Goal: Task Accomplishment & Management: Manage account settings

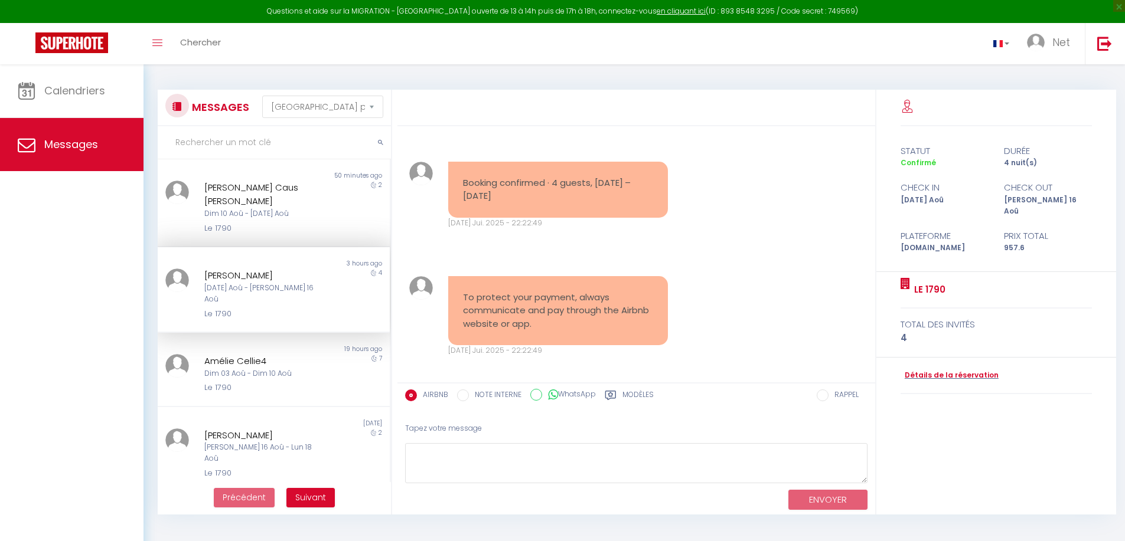
select select "message"
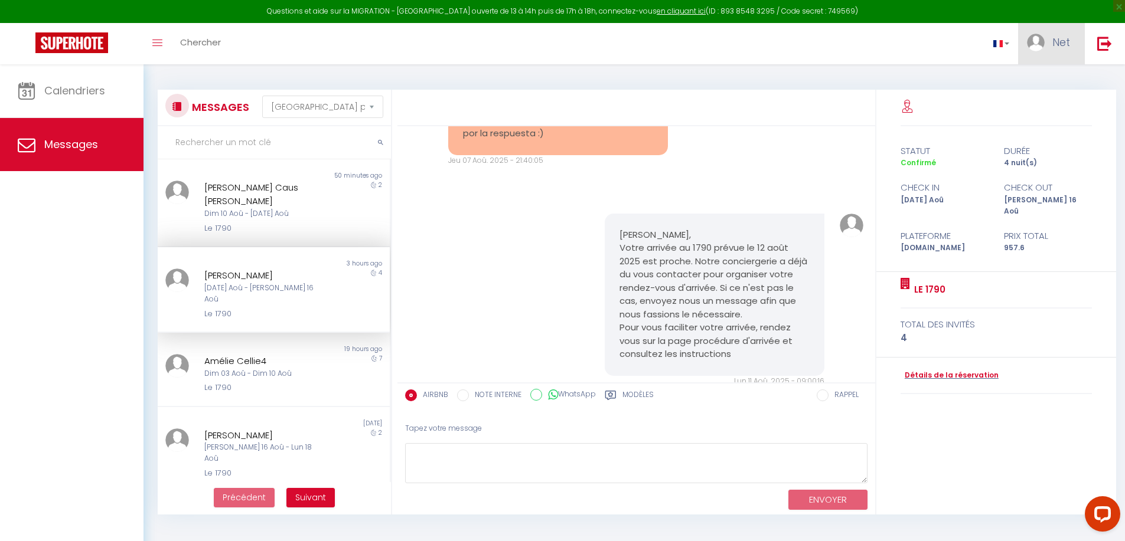
click at [1064, 36] on span "Net" at bounding box center [1061, 42] width 18 height 15
click at [1053, 77] on link "Paramètres" at bounding box center [1037, 82] width 87 height 20
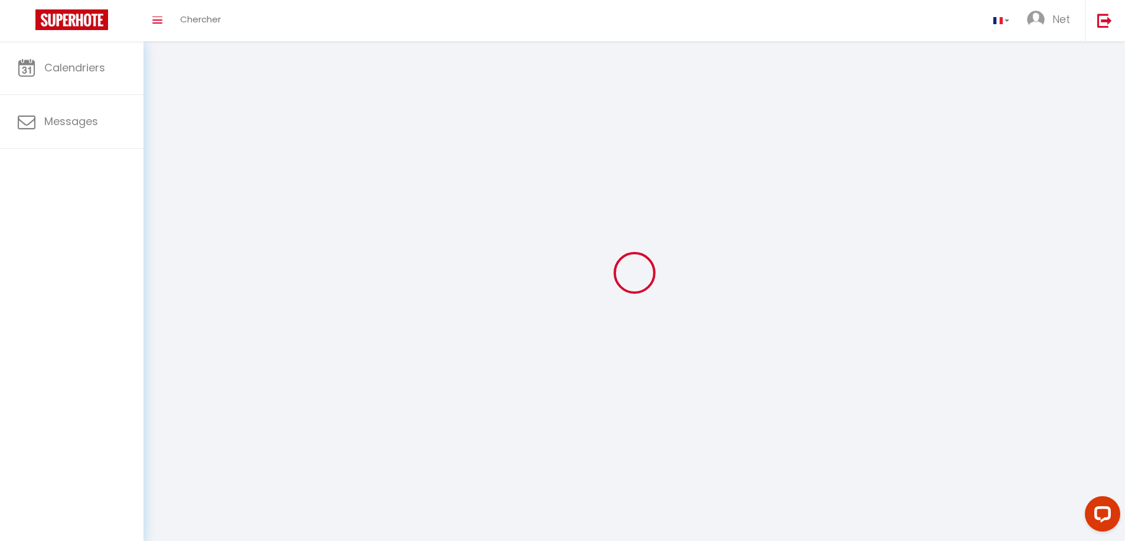
select select
type input "Net"
type input "Excellence"
type input "[URL][DOMAIN_NAME]"
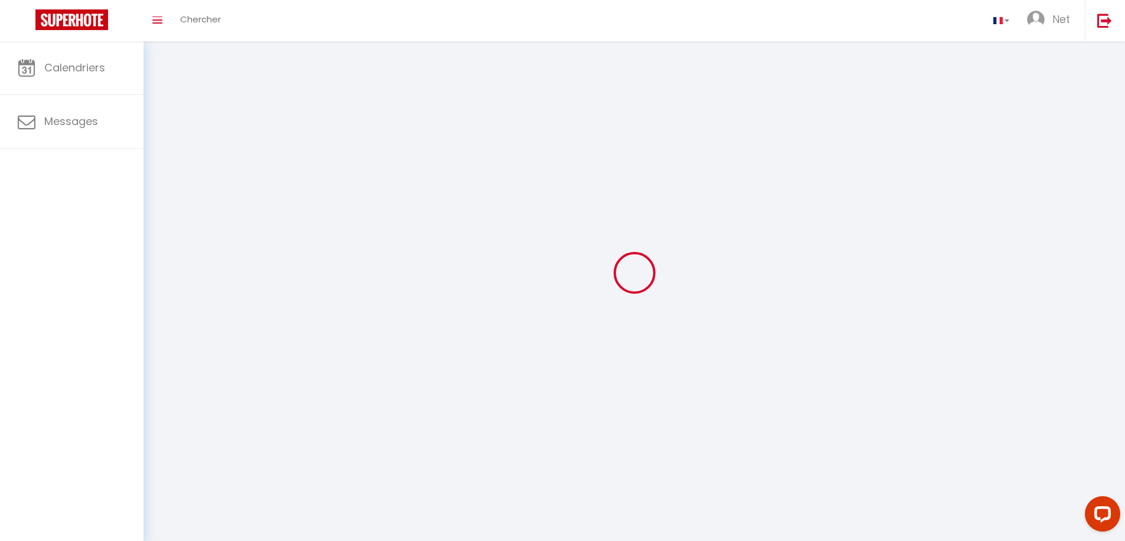
select select
select select "28"
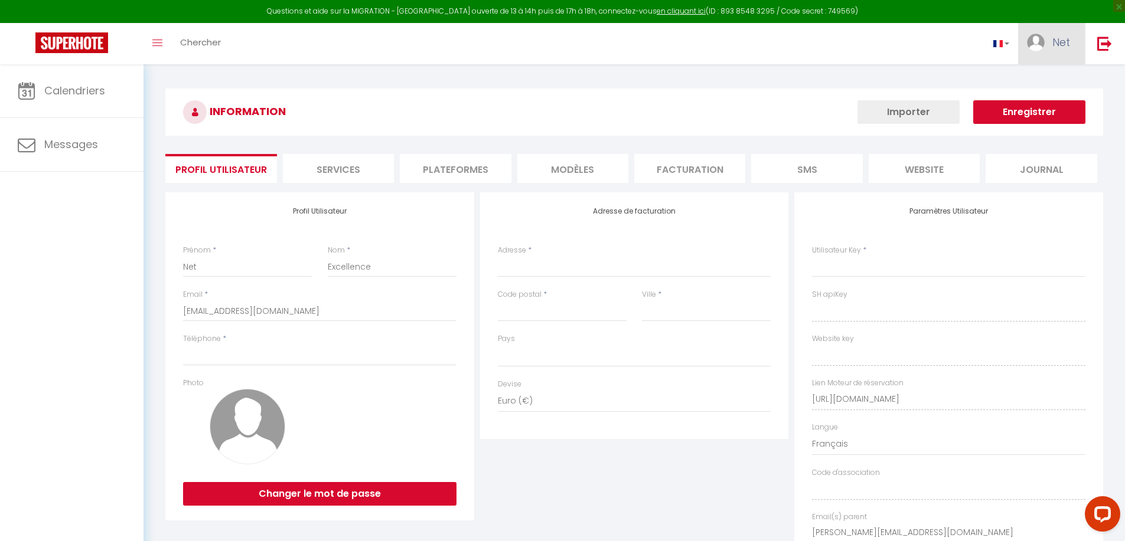
select select
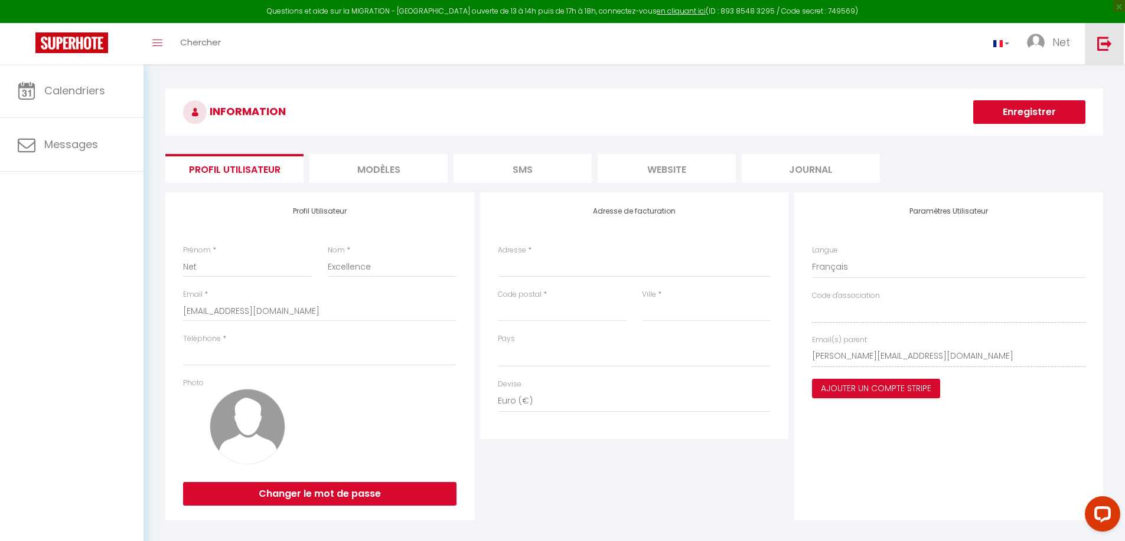
click at [1093, 41] on link at bounding box center [1104, 43] width 39 height 41
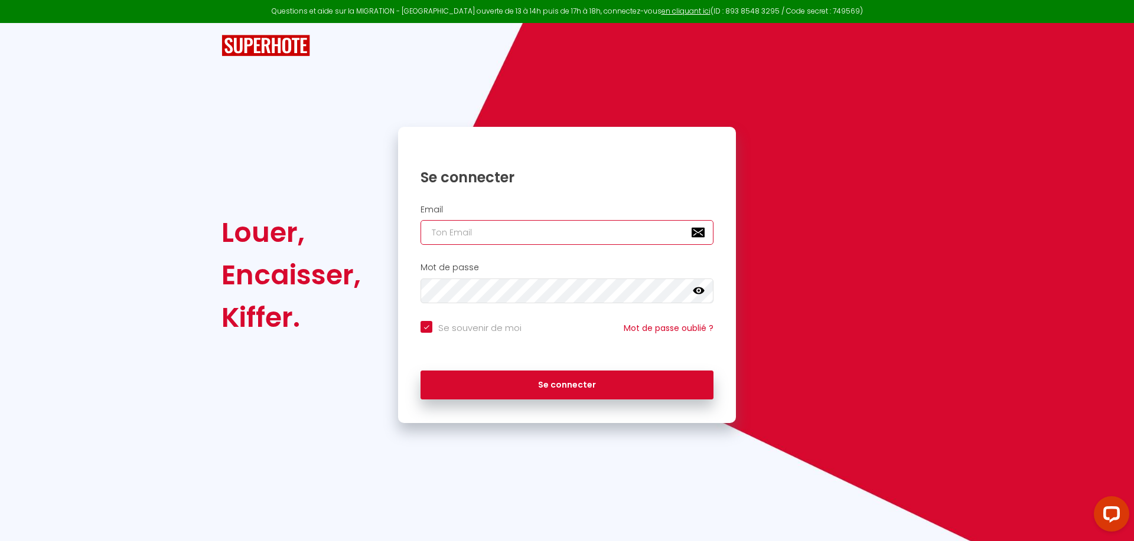
click at [461, 234] on input "email" at bounding box center [566, 232] width 293 height 25
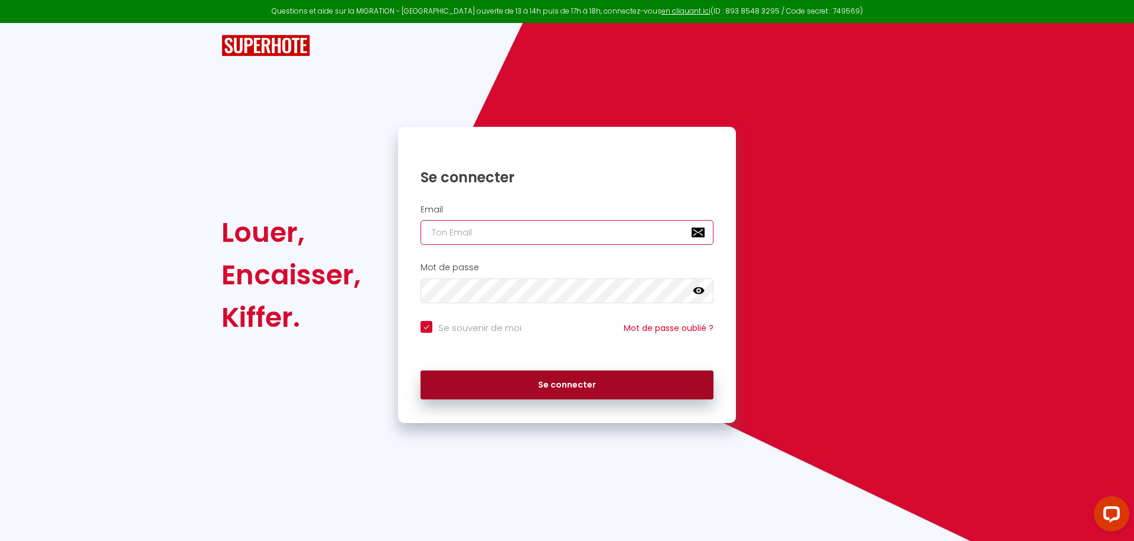
type input "[EMAIL_ADDRESS][DOMAIN_NAME]"
click at [520, 379] on button "Se connecter" at bounding box center [566, 386] width 293 height 30
checkbox input "true"
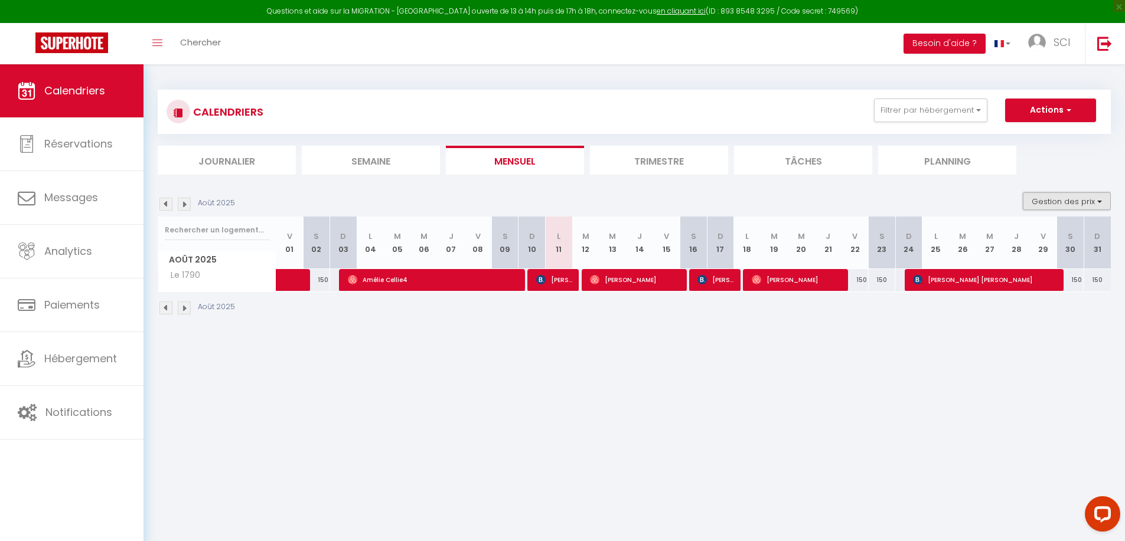
click at [1051, 198] on button "Gestion des prix" at bounding box center [1067, 202] width 88 height 18
click at [1014, 280] on input "Disponibilité" at bounding box center [1057, 279] width 106 height 12
checkbox input "true"
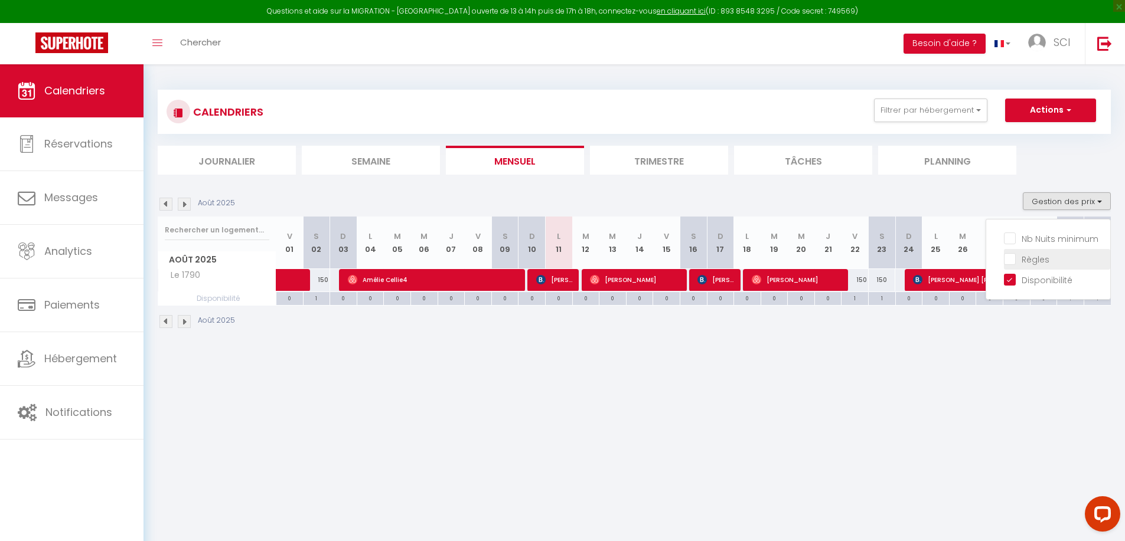
click at [1010, 260] on input "Règles" at bounding box center [1057, 259] width 106 height 12
checkbox input "true"
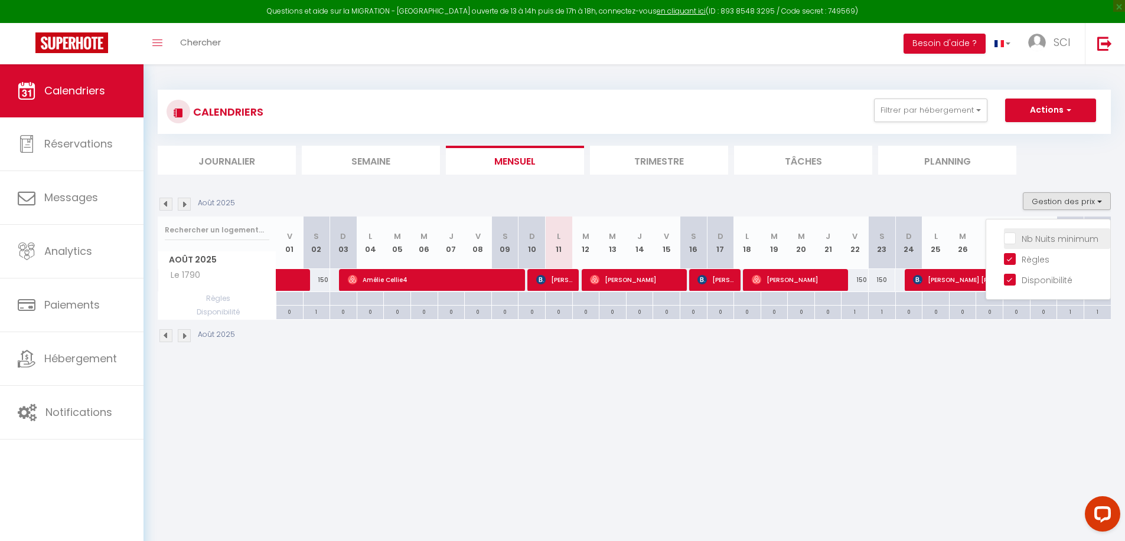
click at [1007, 234] on input "Nb Nuits minimum" at bounding box center [1057, 238] width 106 height 12
checkbox input "true"
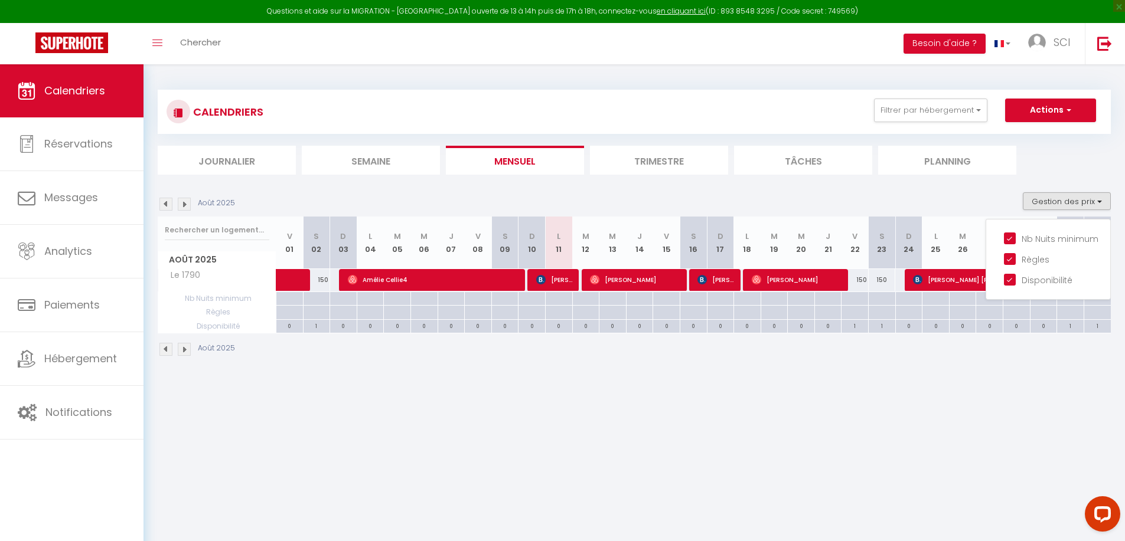
click at [1014, 448] on body "Questions et aide sur la MIGRATION - [GEOGRAPHIC_DATA] ouverte de 13 à 14h puis…" at bounding box center [562, 334] width 1125 height 541
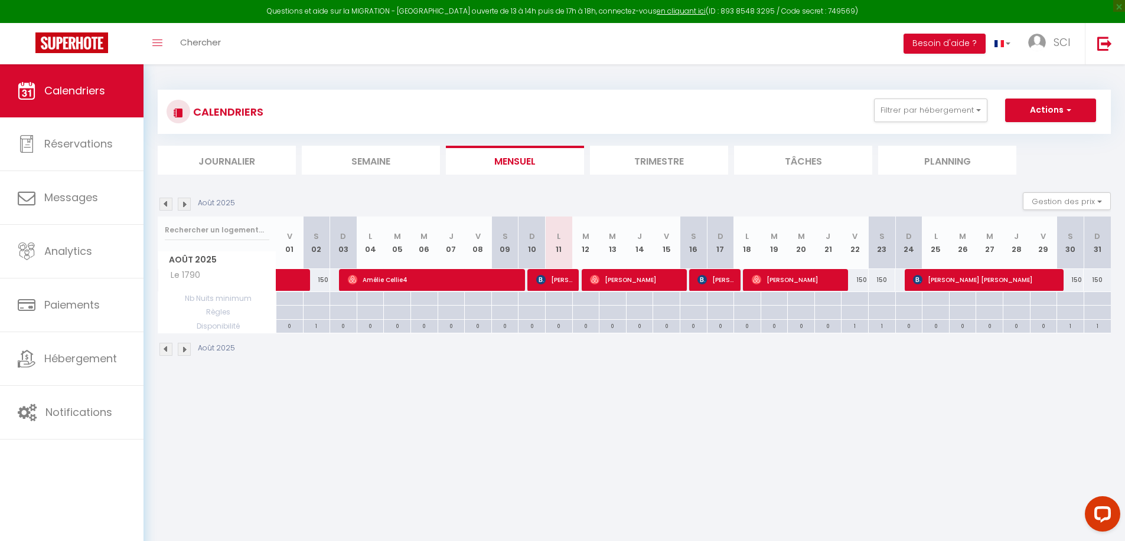
click at [686, 163] on li "Trimestre" at bounding box center [659, 160] width 138 height 29
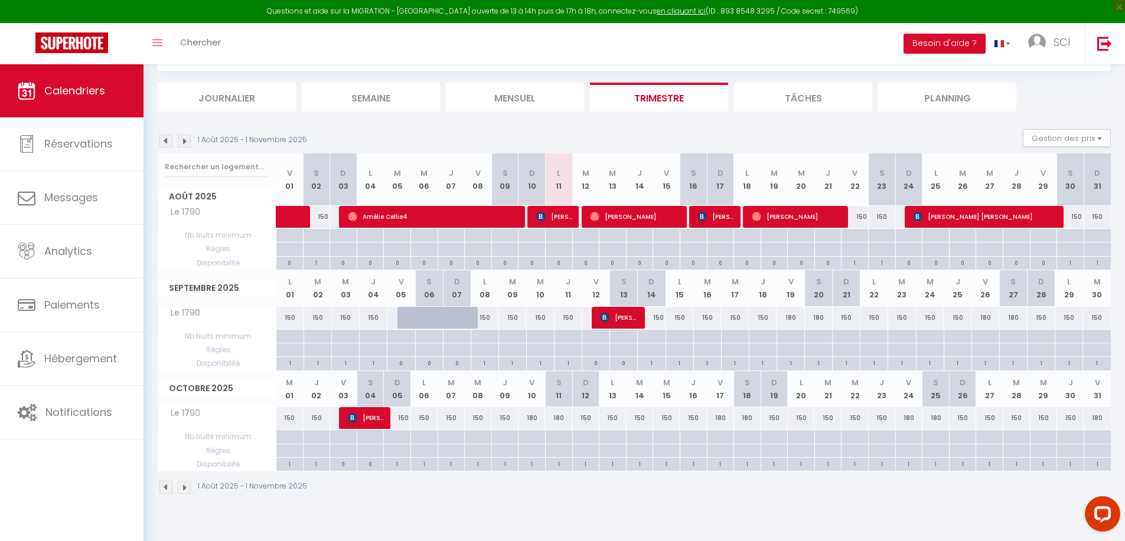
scroll to position [64, 0]
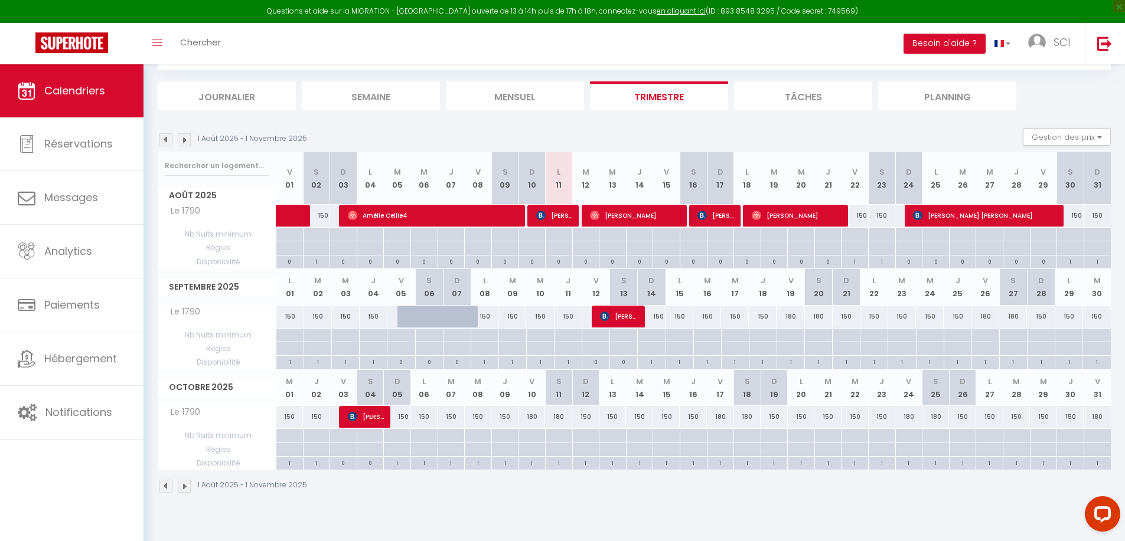
click at [185, 142] on img at bounding box center [184, 139] width 13 height 13
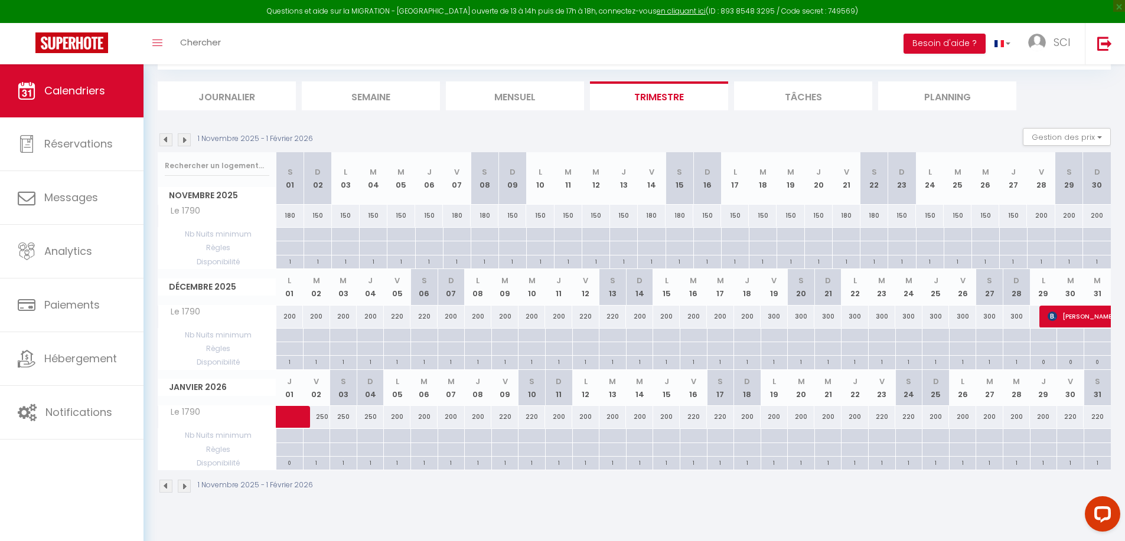
click at [185, 141] on img at bounding box center [184, 139] width 13 height 13
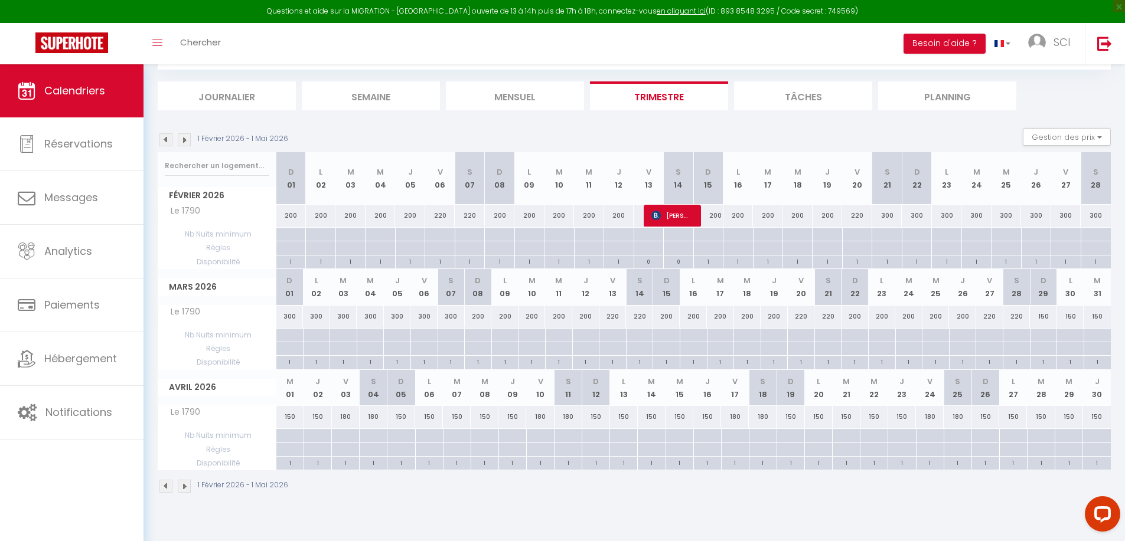
click at [185, 141] on img at bounding box center [184, 139] width 13 height 13
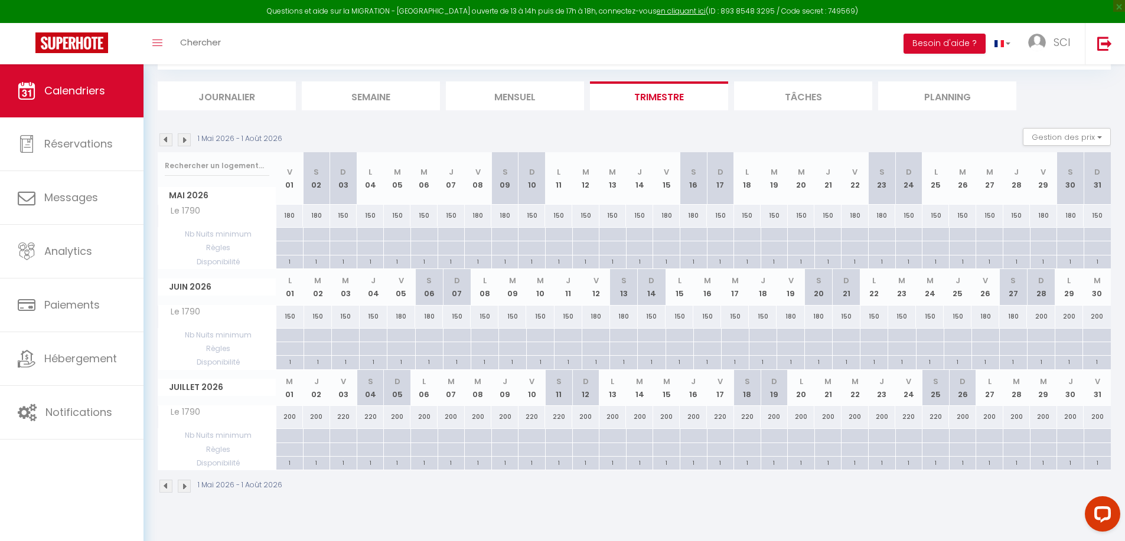
click at [185, 141] on img at bounding box center [184, 139] width 13 height 13
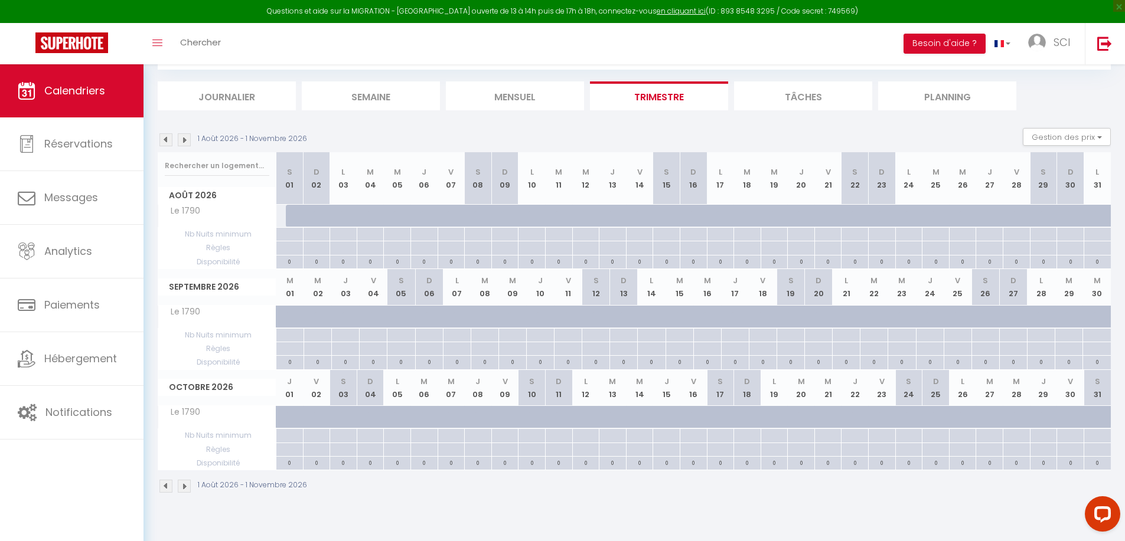
click at [165, 141] on img at bounding box center [165, 139] width 13 height 13
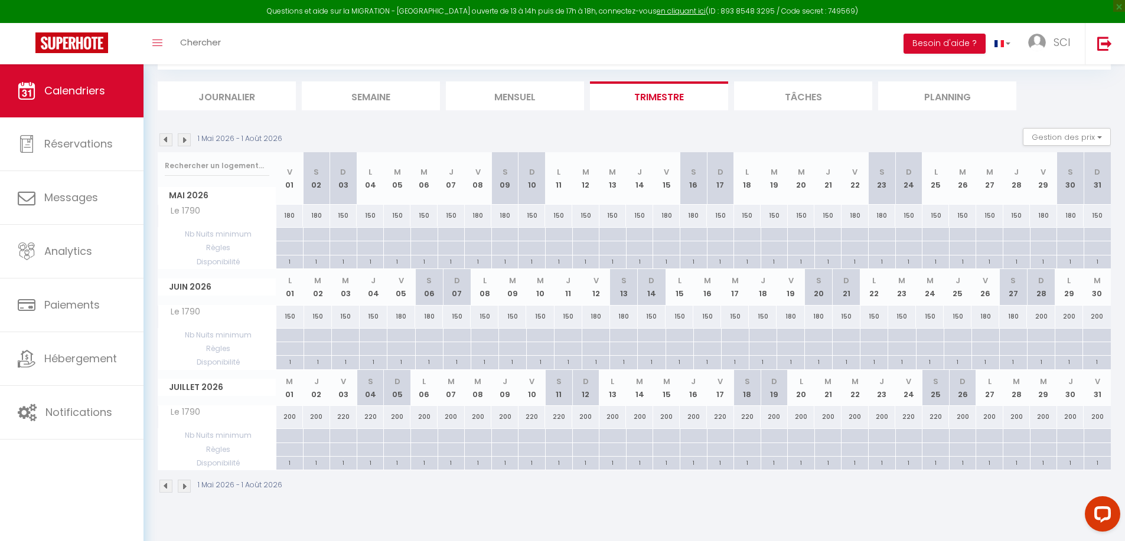
click at [1100, 438] on div at bounding box center [1097, 436] width 27 height 14
type input "Ven 31 Juillet 2026"
type input "[PERSON_NAME] 01 Août 2026"
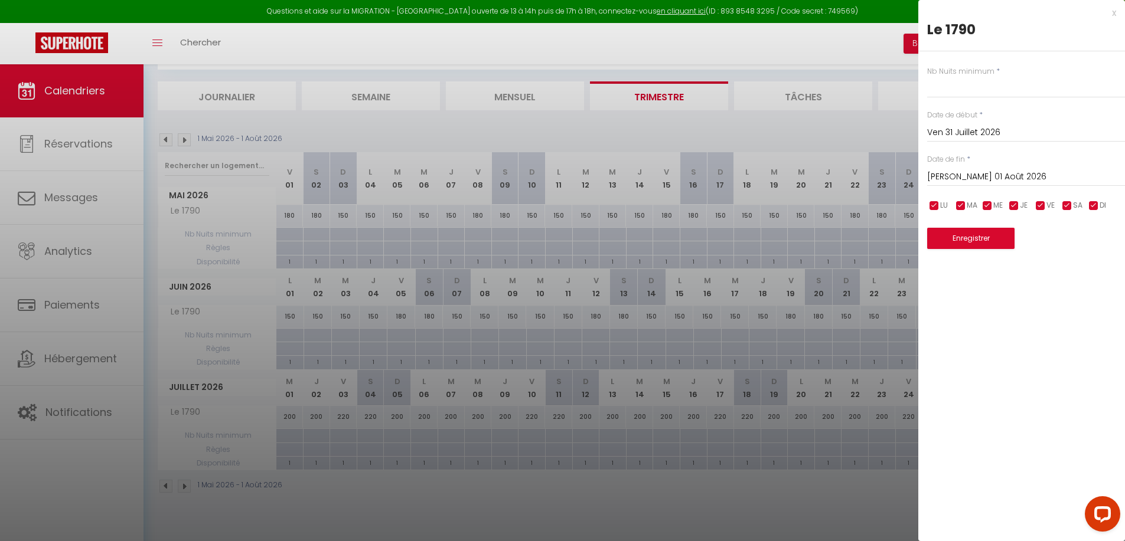
click at [977, 133] on input "Ven 31 Juillet 2026" at bounding box center [1026, 132] width 198 height 15
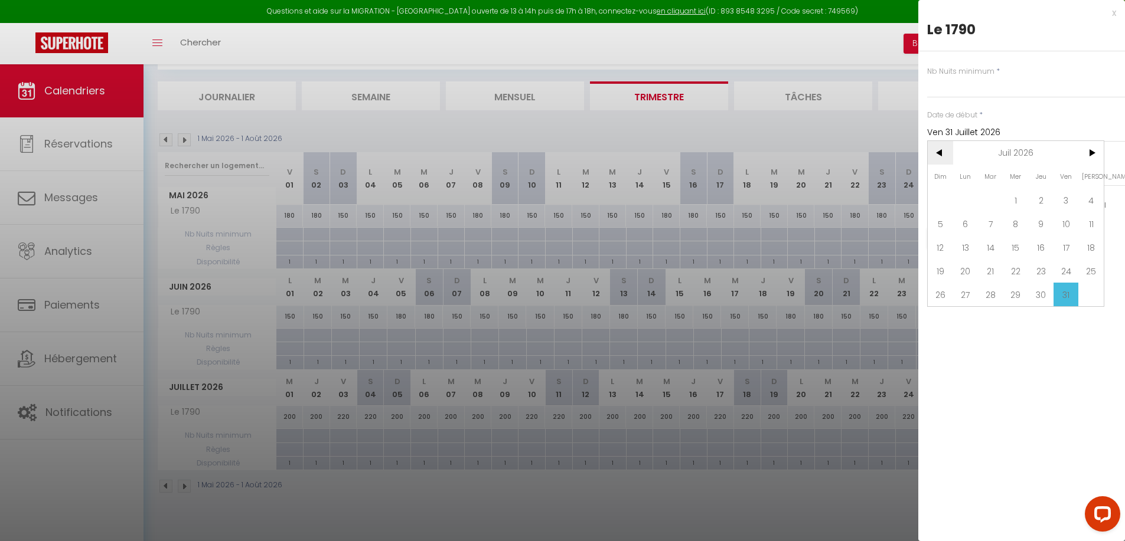
click at [943, 154] on span "<" at bounding box center [940, 153] width 25 height 24
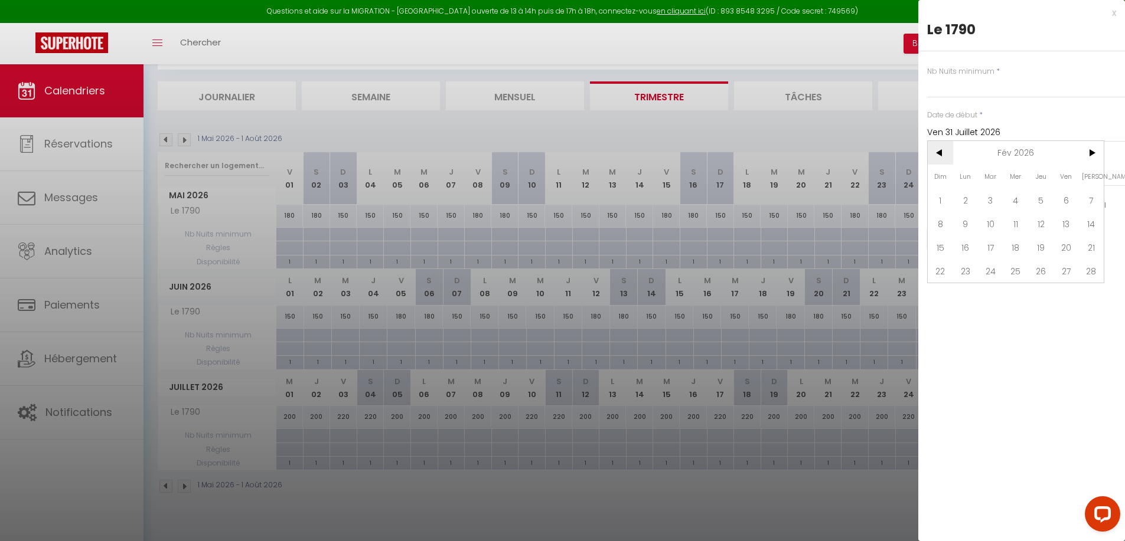
click at [943, 154] on span "<" at bounding box center [940, 153] width 25 height 24
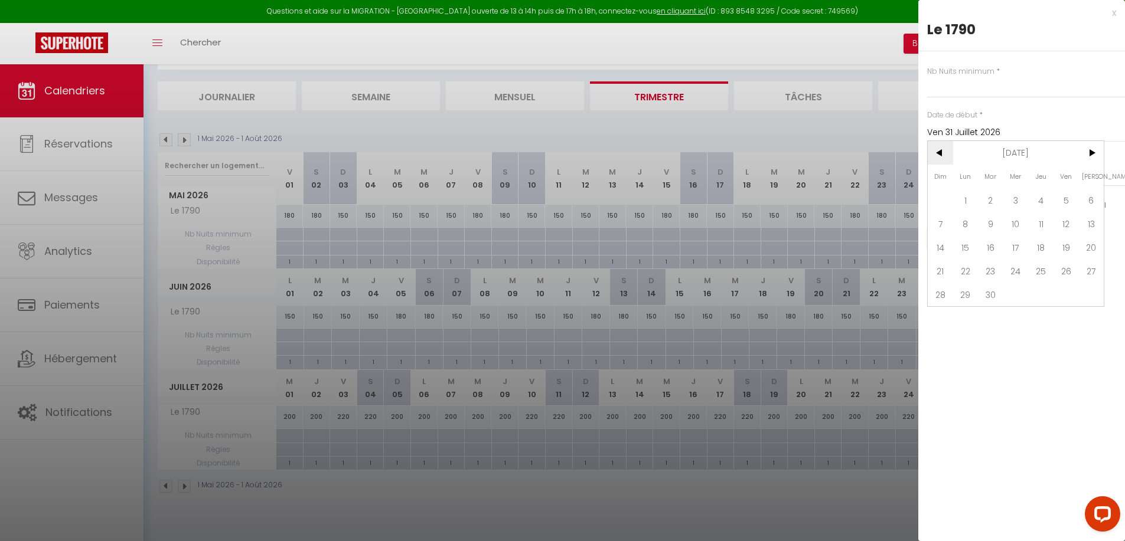
click at [943, 154] on span "<" at bounding box center [940, 153] width 25 height 24
click at [1094, 151] on span ">" at bounding box center [1090, 153] width 25 height 24
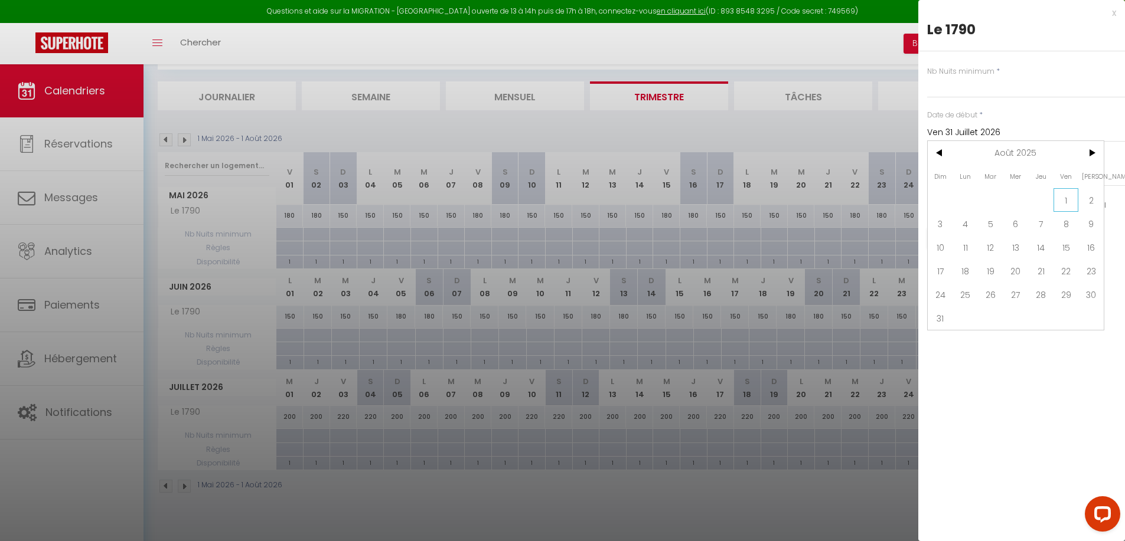
click at [1066, 197] on span "1" at bounding box center [1065, 200] width 25 height 24
type input "Ven 01 Août 2025"
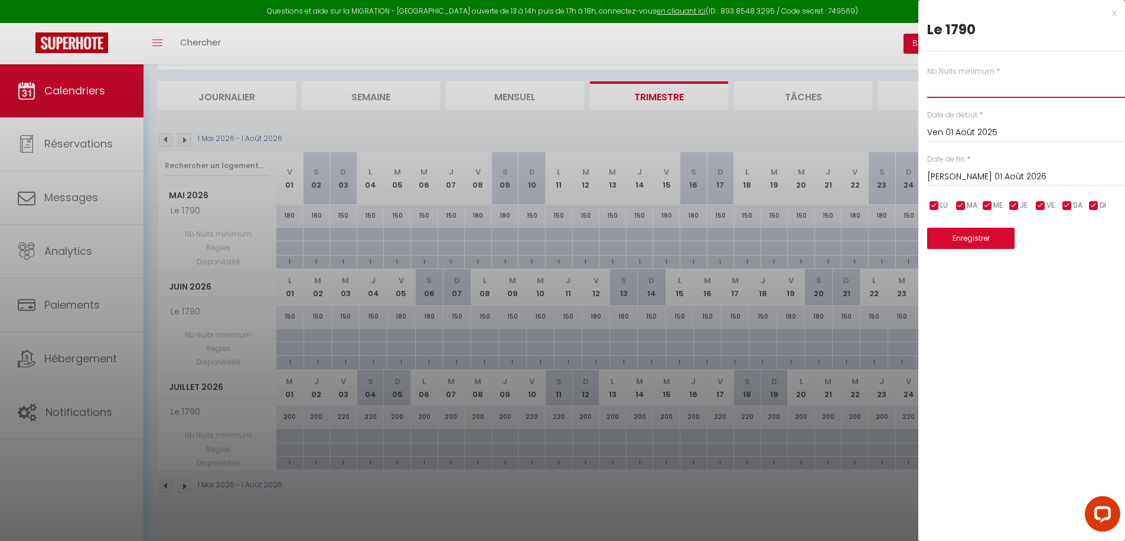
click at [988, 87] on input "text" at bounding box center [1026, 87] width 198 height 21
type input "2"
click at [971, 239] on button "Enregistrer" at bounding box center [970, 238] width 87 height 21
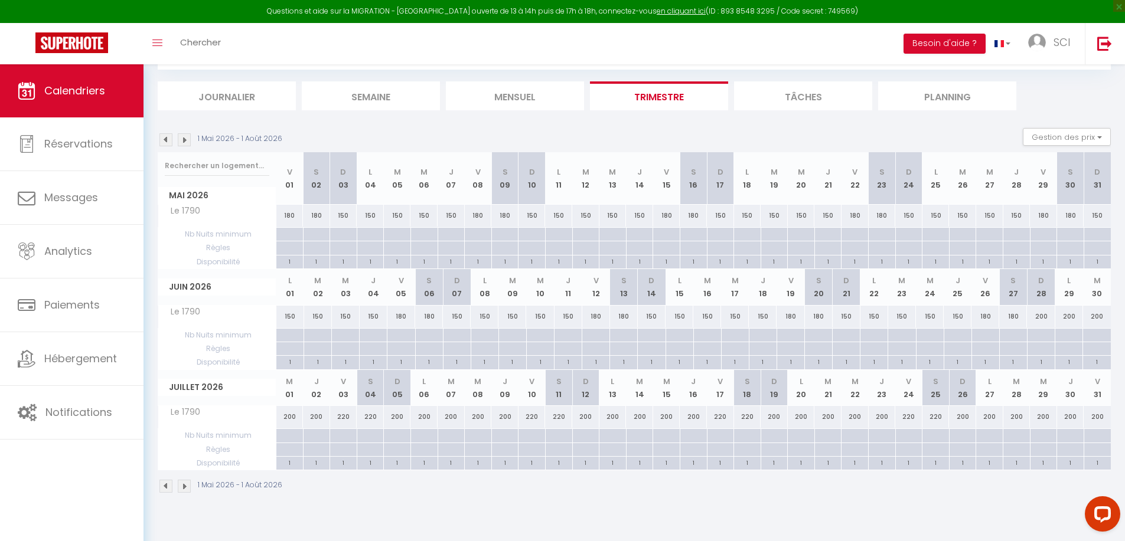
click at [190, 139] on img at bounding box center [184, 139] width 13 height 13
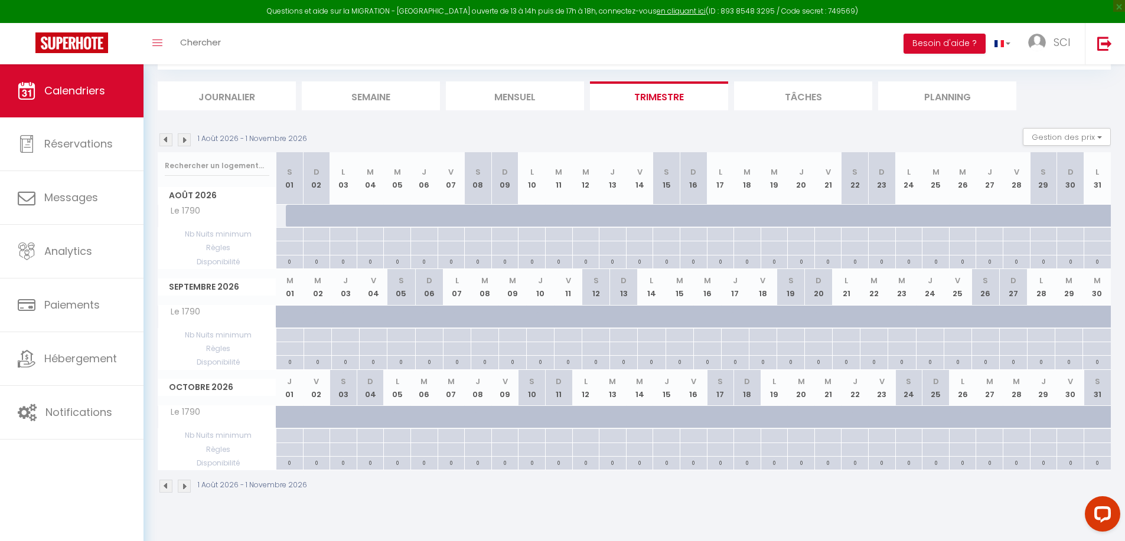
click at [586, 234] on div at bounding box center [585, 235] width 27 height 14
type input "Mer 12 Août 2026"
type input "Jeu 13 Août 2026"
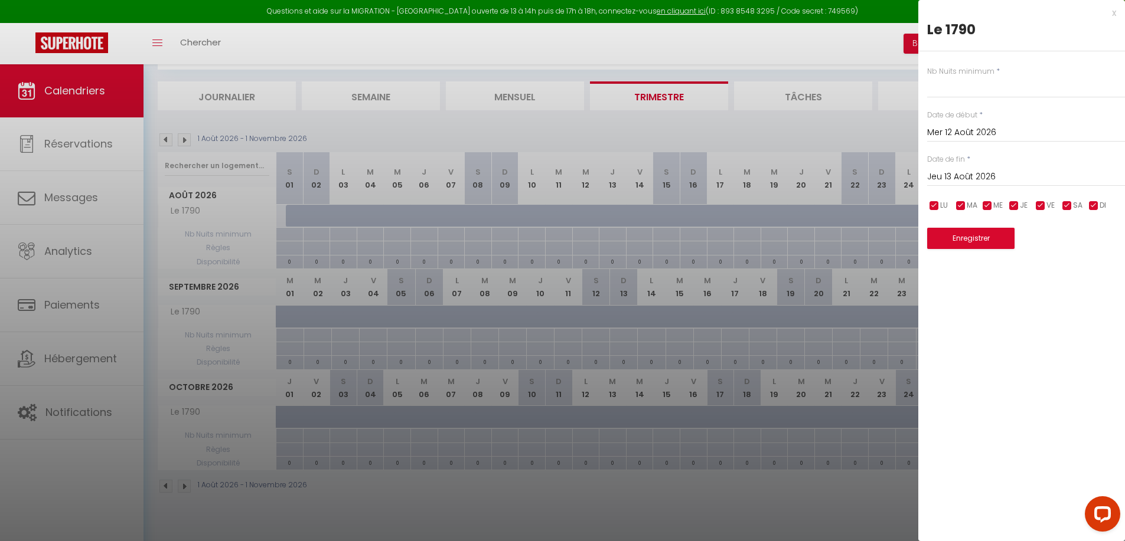
click at [984, 172] on input "Jeu 13 Août 2026" at bounding box center [1026, 176] width 198 height 15
click at [989, 132] on input "Mer 12 Août 2026" at bounding box center [1026, 132] width 198 height 15
click at [1115, 14] on div "x" at bounding box center [1017, 13] width 198 height 14
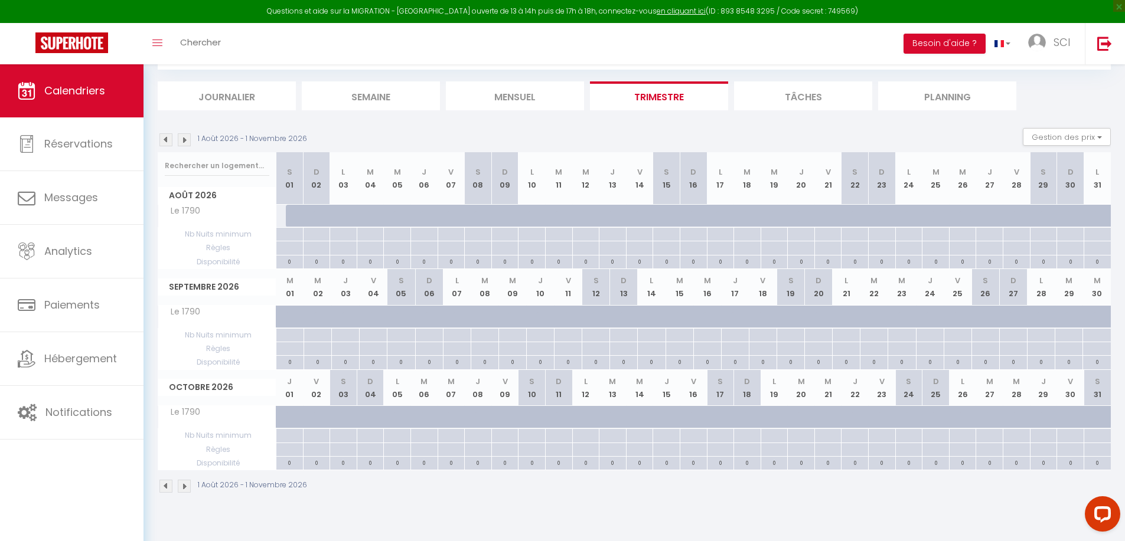
click at [171, 140] on img at bounding box center [165, 139] width 13 height 13
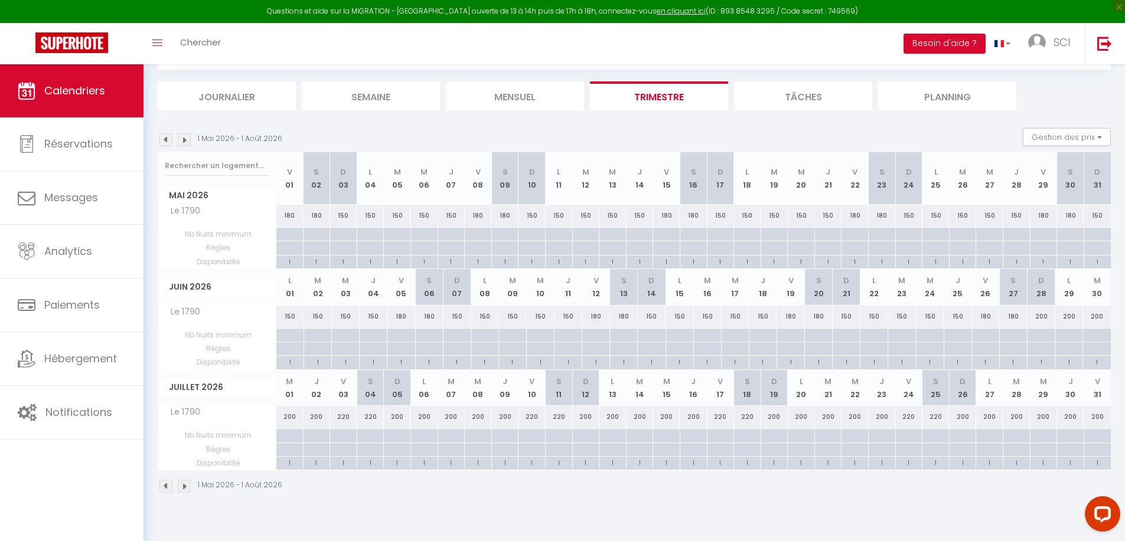
click at [169, 140] on img at bounding box center [165, 139] width 13 height 13
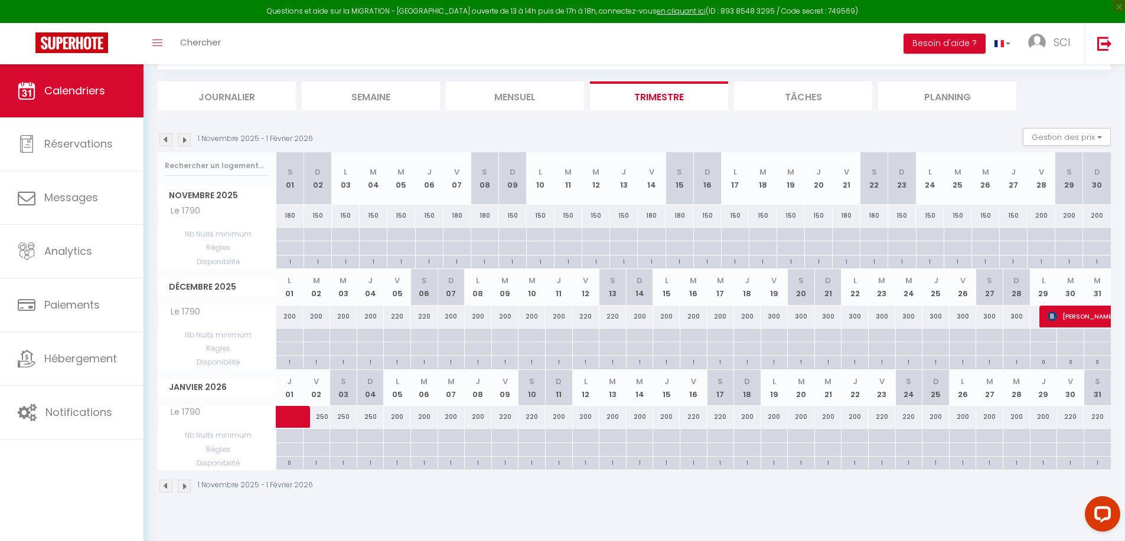
click at [170, 140] on img at bounding box center [165, 139] width 13 height 13
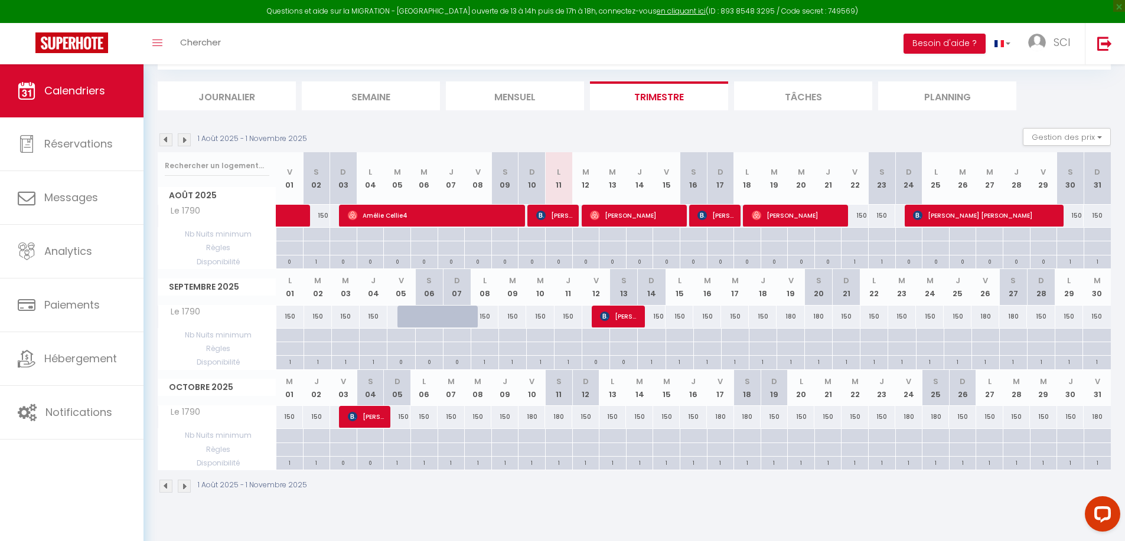
click at [170, 140] on img at bounding box center [165, 139] width 13 height 13
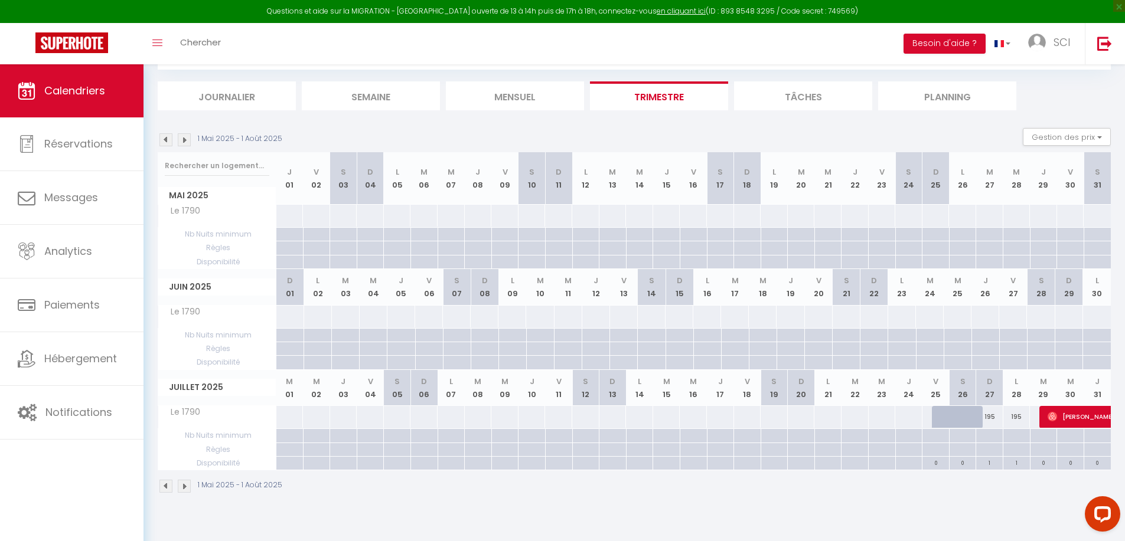
click at [185, 141] on img at bounding box center [184, 139] width 13 height 13
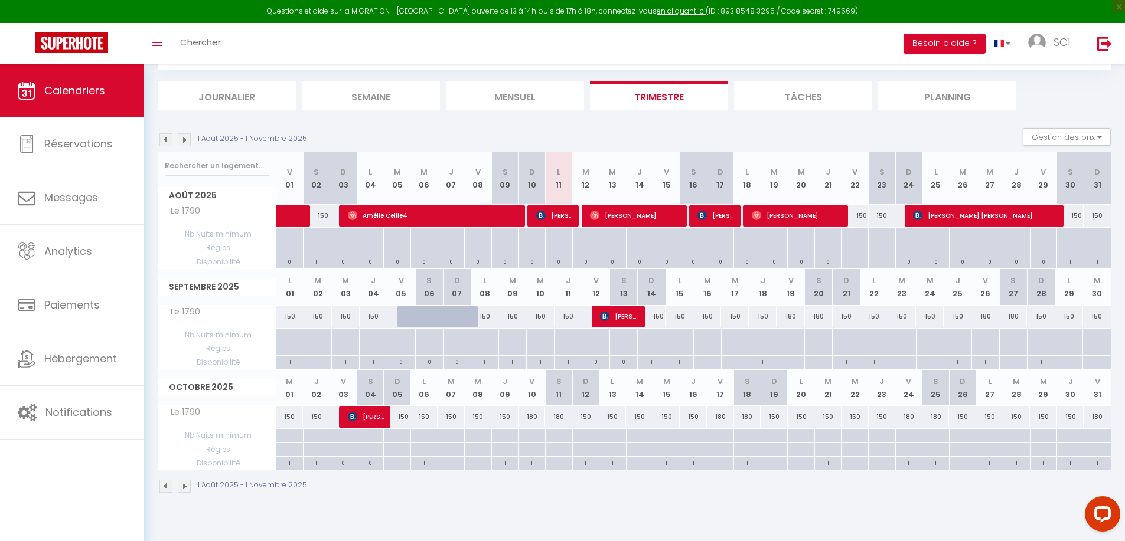
click at [185, 141] on img at bounding box center [184, 139] width 13 height 13
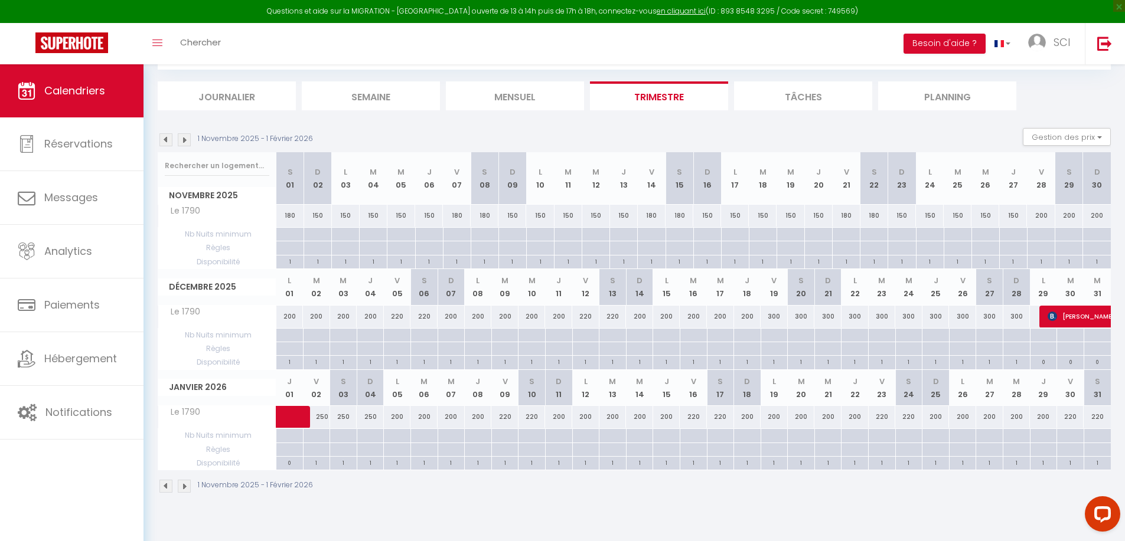
click at [164, 141] on img at bounding box center [165, 139] width 13 height 13
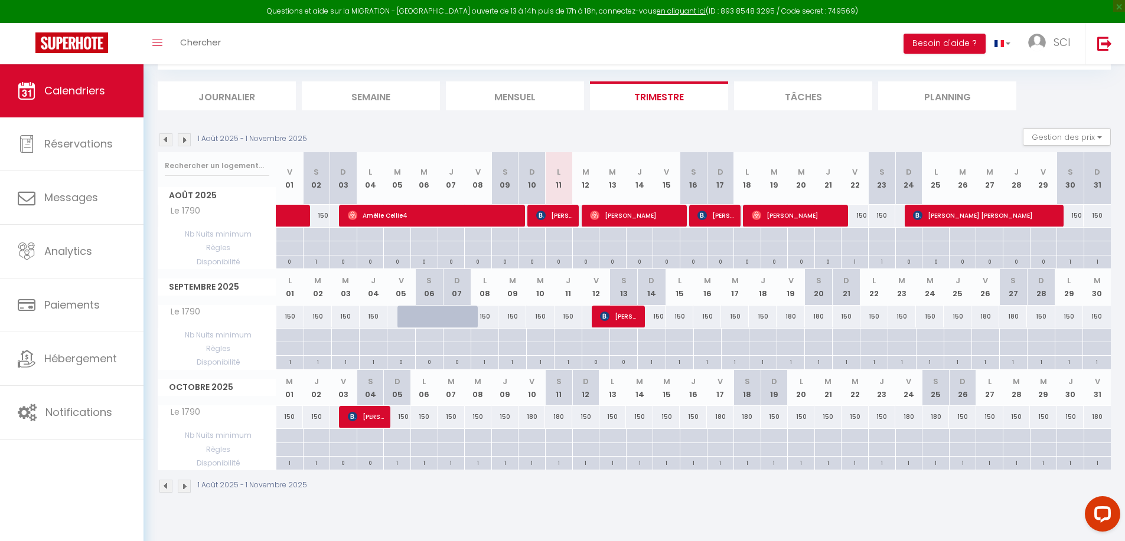
click at [1068, 242] on div at bounding box center [1069, 235] width 27 height 14
type input "[PERSON_NAME] 30 Août 2025"
type input "Dim 31 Août 2025"
select select
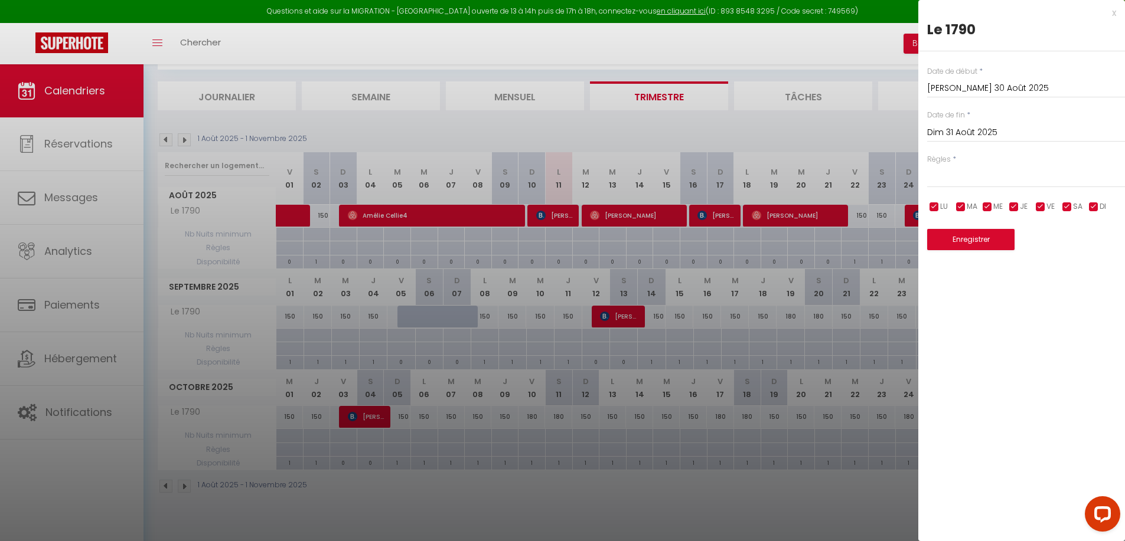
click at [985, 129] on input "Dim 31 Août 2025" at bounding box center [1026, 132] width 198 height 15
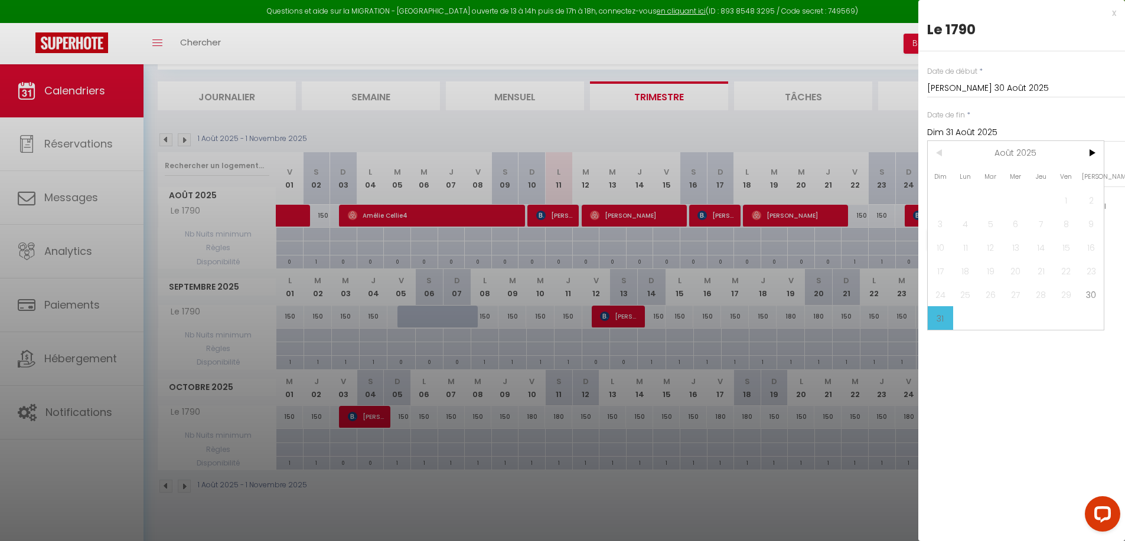
click at [1029, 152] on span "Août 2025" at bounding box center [1016, 153] width 126 height 24
click at [1090, 152] on span ">" at bounding box center [1090, 153] width 25 height 24
click at [954, 224] on span "Juillet" at bounding box center [957, 224] width 58 height 24
click at [1064, 296] on span "31" at bounding box center [1065, 295] width 25 height 24
type input "Ven 31 Juillet 2026"
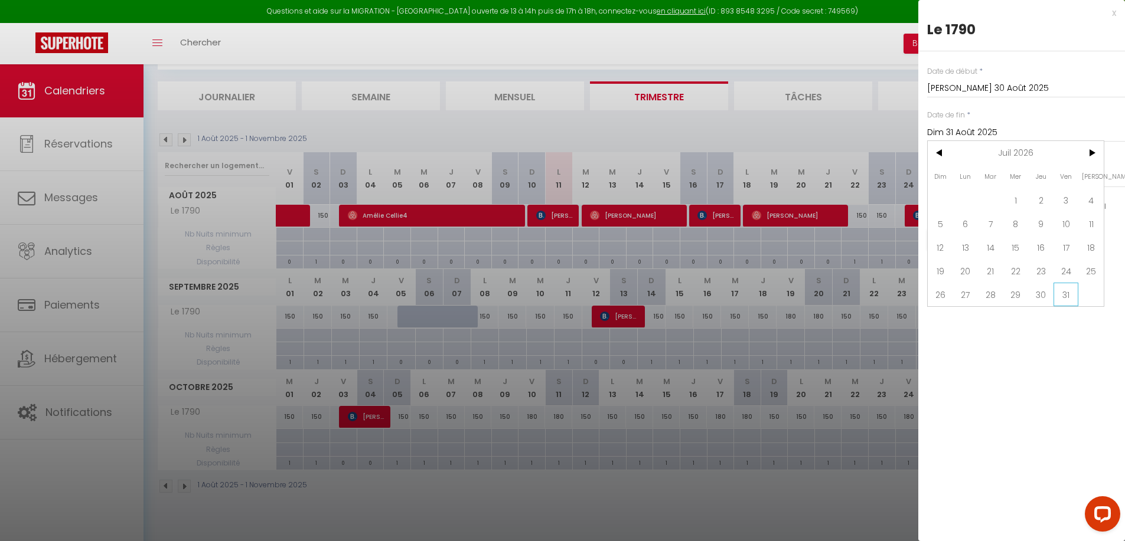
select select
click at [1115, 11] on div "x" at bounding box center [1017, 13] width 198 height 14
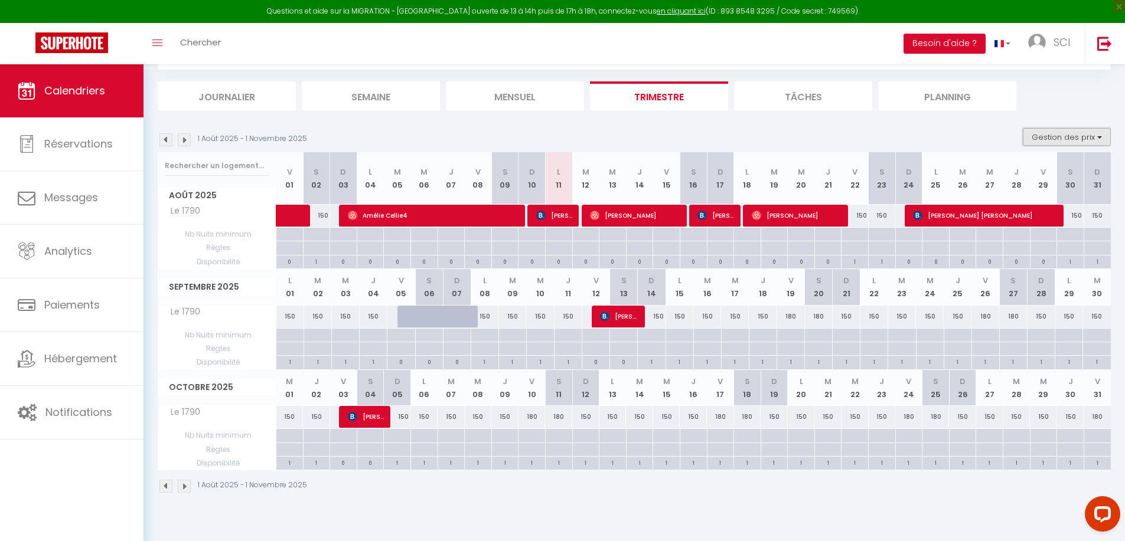
click at [1066, 132] on button "Gestion des prix" at bounding box center [1067, 137] width 88 height 18
click at [984, 236] on div at bounding box center [988, 235] width 27 height 14
type input "Mer 27 Août 2025"
type input "Jeu 28 Août 2025"
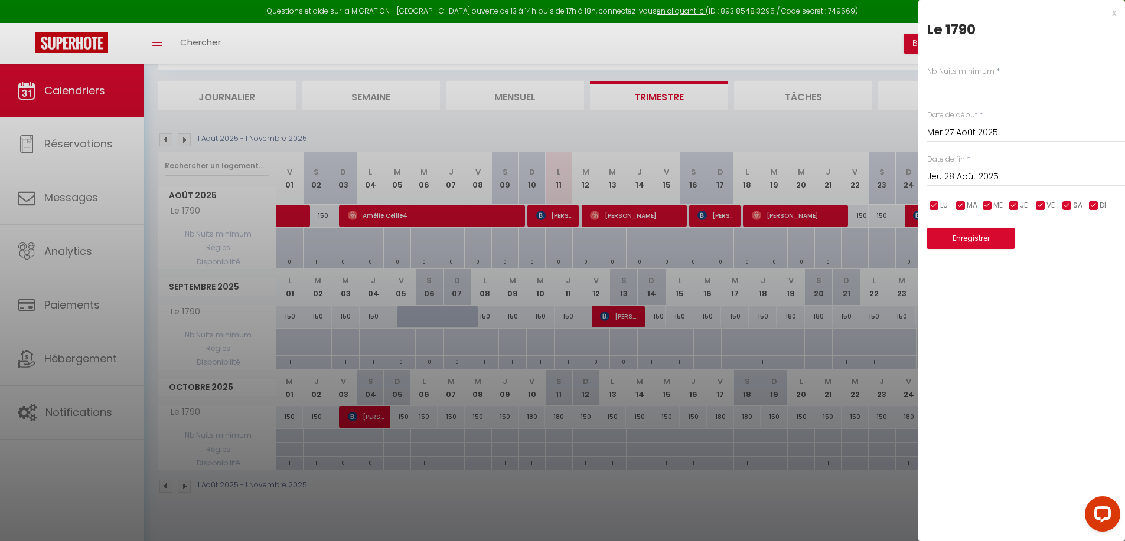
click at [1114, 14] on div "x" at bounding box center [1017, 13] width 198 height 14
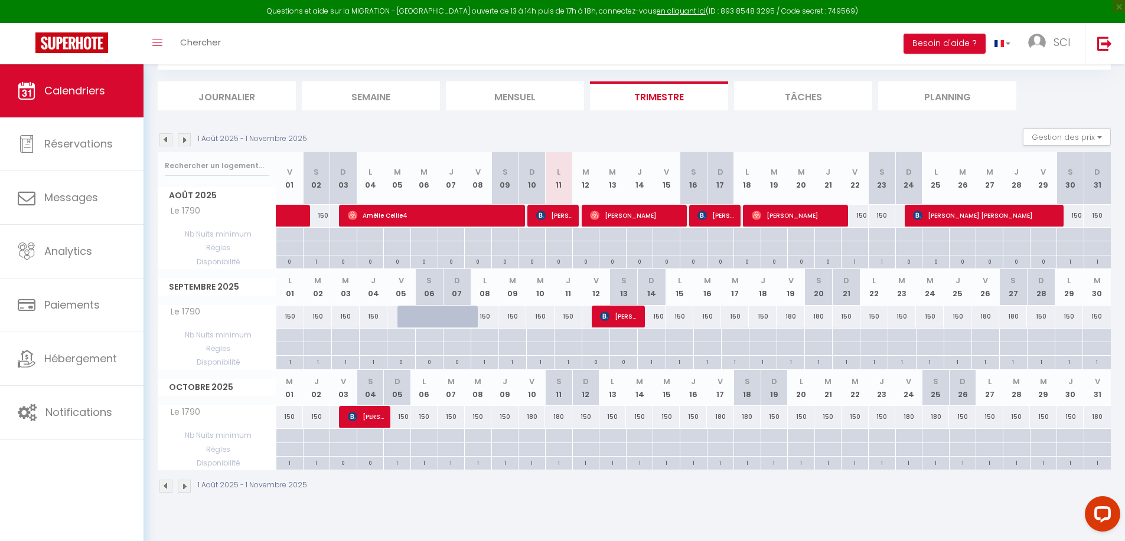
click at [1073, 236] on div at bounding box center [1069, 235] width 27 height 14
type input "[PERSON_NAME] 30 Août 2025"
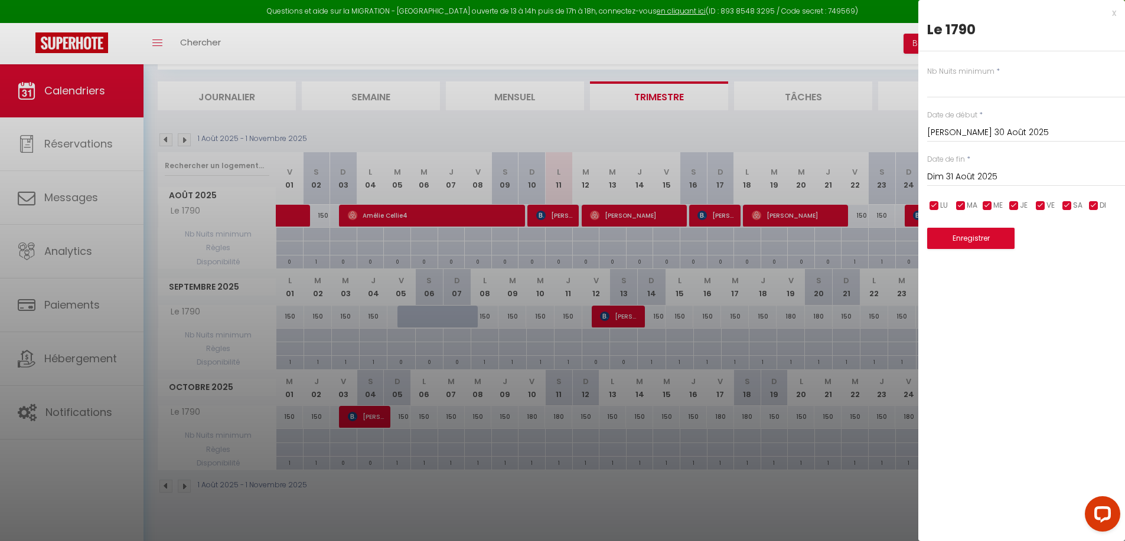
click at [975, 177] on input "Dim 31 Août 2025" at bounding box center [1026, 176] width 198 height 15
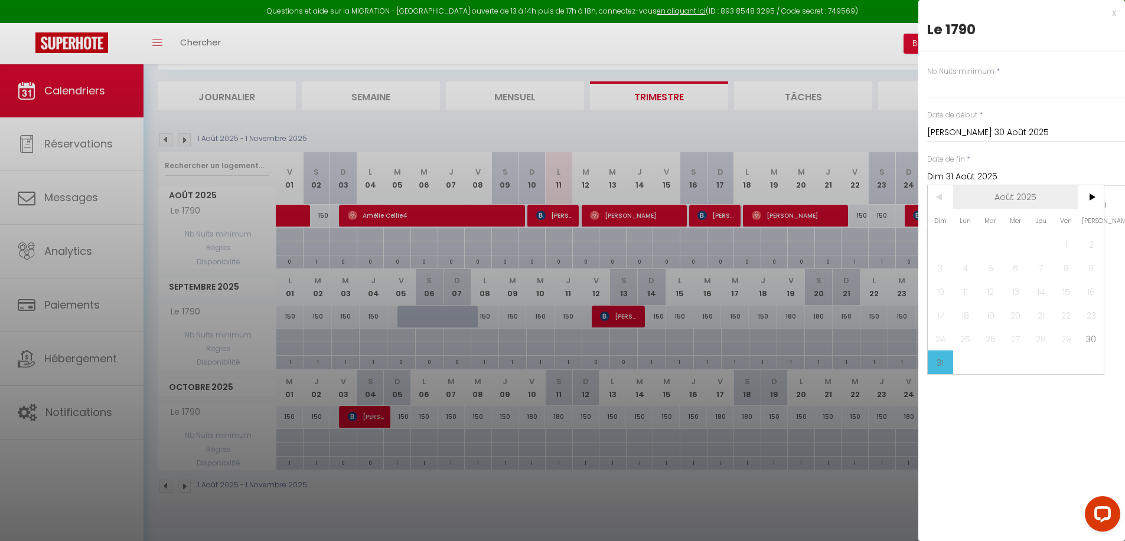
click at [1017, 192] on span "Août 2025" at bounding box center [1016, 197] width 126 height 24
click at [1029, 197] on span "2025" at bounding box center [1016, 197] width 126 height 24
click at [954, 266] on span "2026" at bounding box center [957, 268] width 58 height 24
click at [975, 268] on span "Juillet" at bounding box center [957, 268] width 58 height 24
click at [1063, 337] on span "31" at bounding box center [1065, 339] width 25 height 24
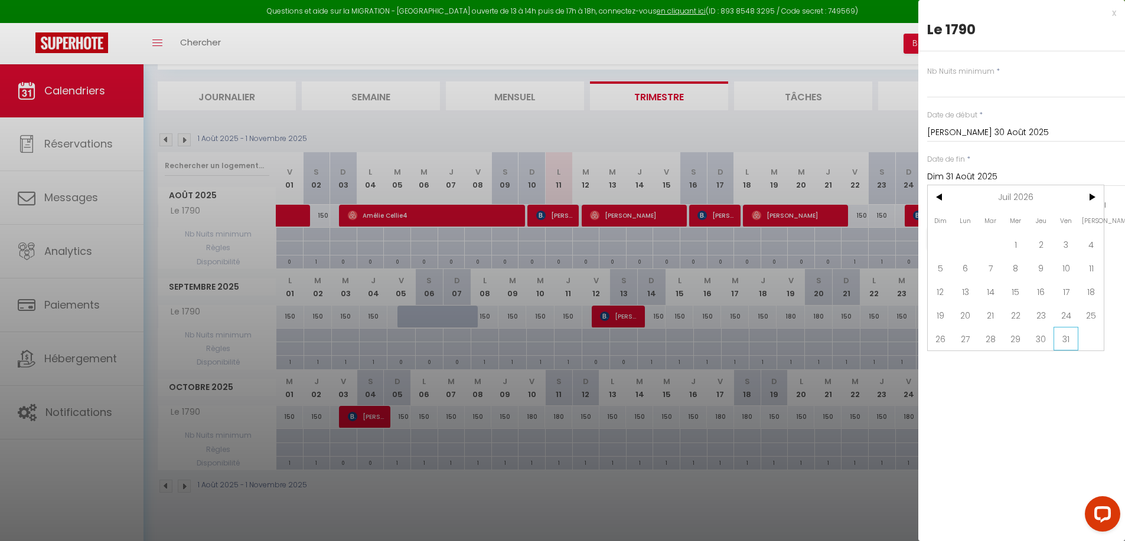
type input "Ven 31 Juillet 2026"
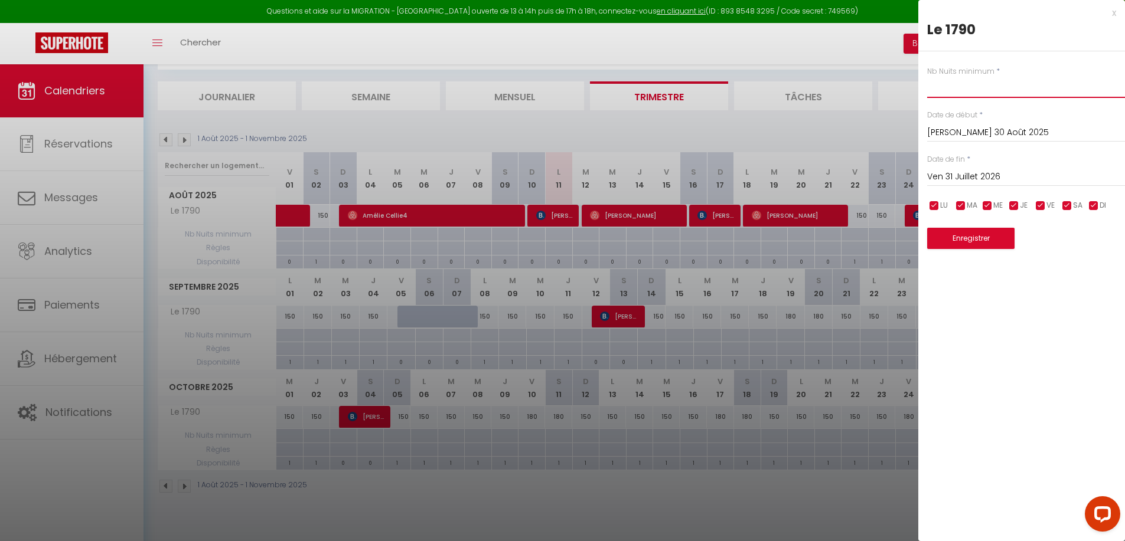
click at [974, 87] on input "text" at bounding box center [1026, 87] width 198 height 21
type input "2"
click at [964, 236] on button "Enregistrer" at bounding box center [970, 238] width 87 height 21
